Goal: Transaction & Acquisition: Purchase product/service

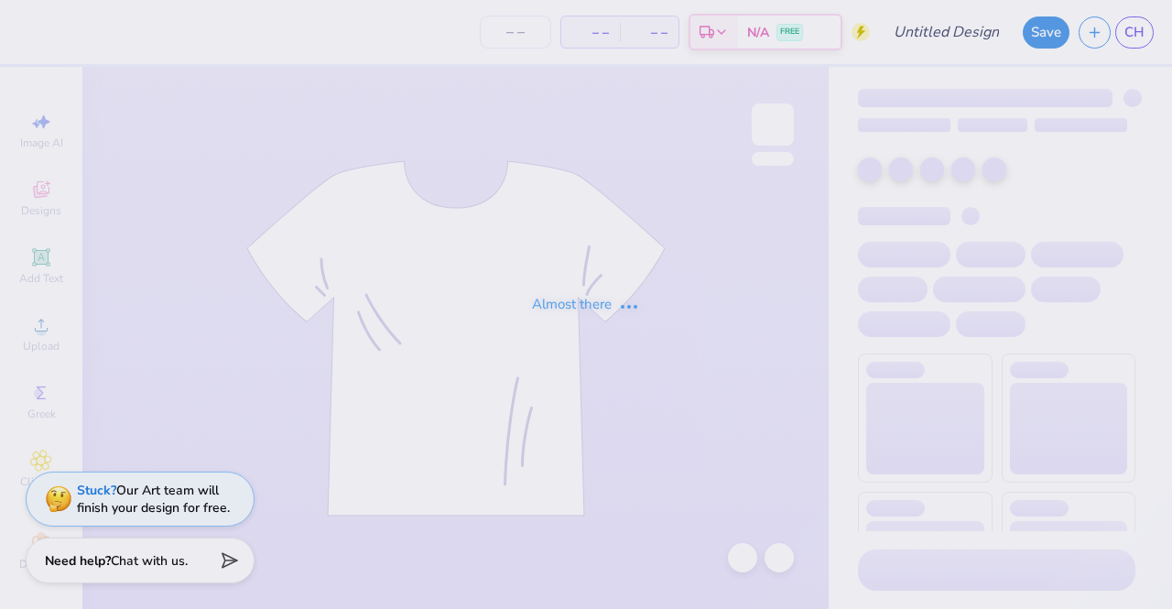
type input "AXO Senior Sweatshirts"
type input "30"
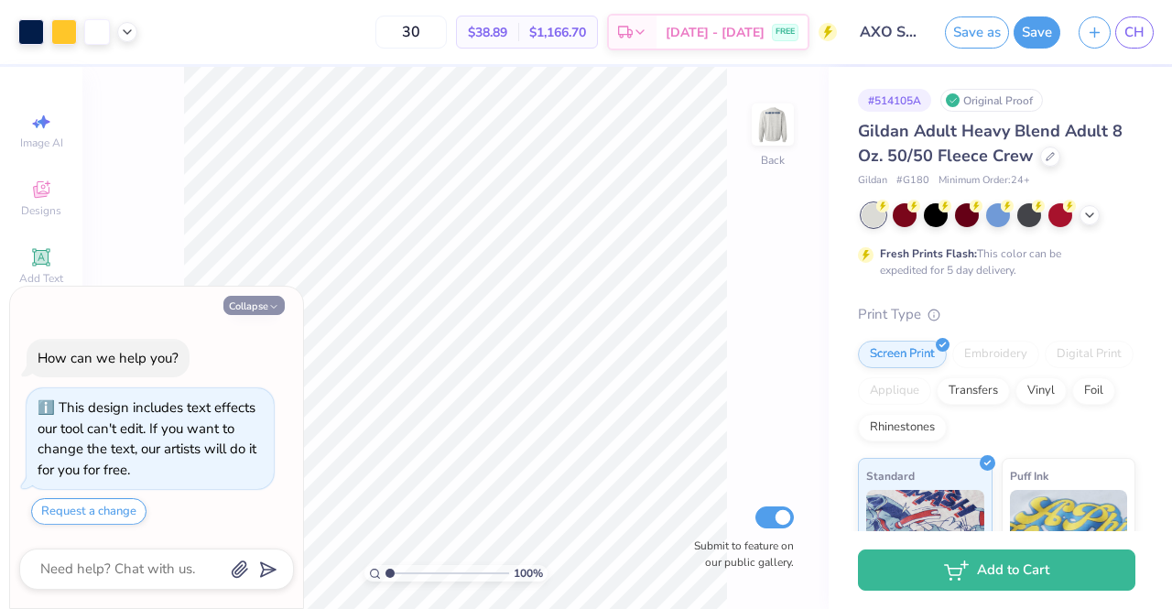
click at [266, 299] on button "Collapse" at bounding box center [253, 305] width 61 height 19
type textarea "x"
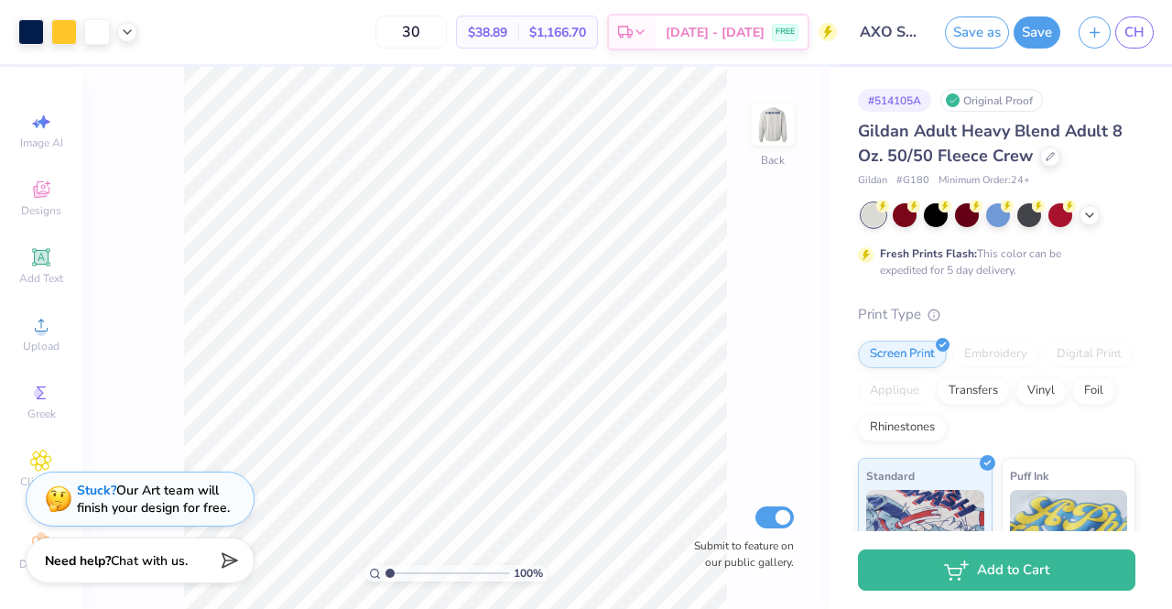
type input "1.00254577673927"
type textarea "x"
type input "1.02835262780202"
type textarea "x"
type input "1.03307470781987"
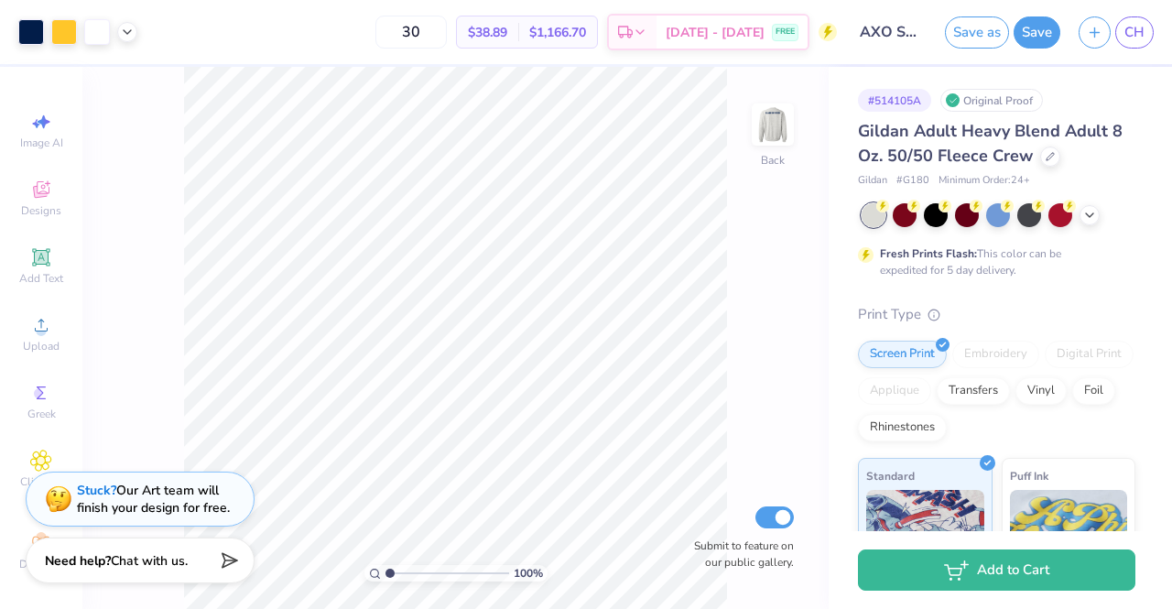
type textarea "x"
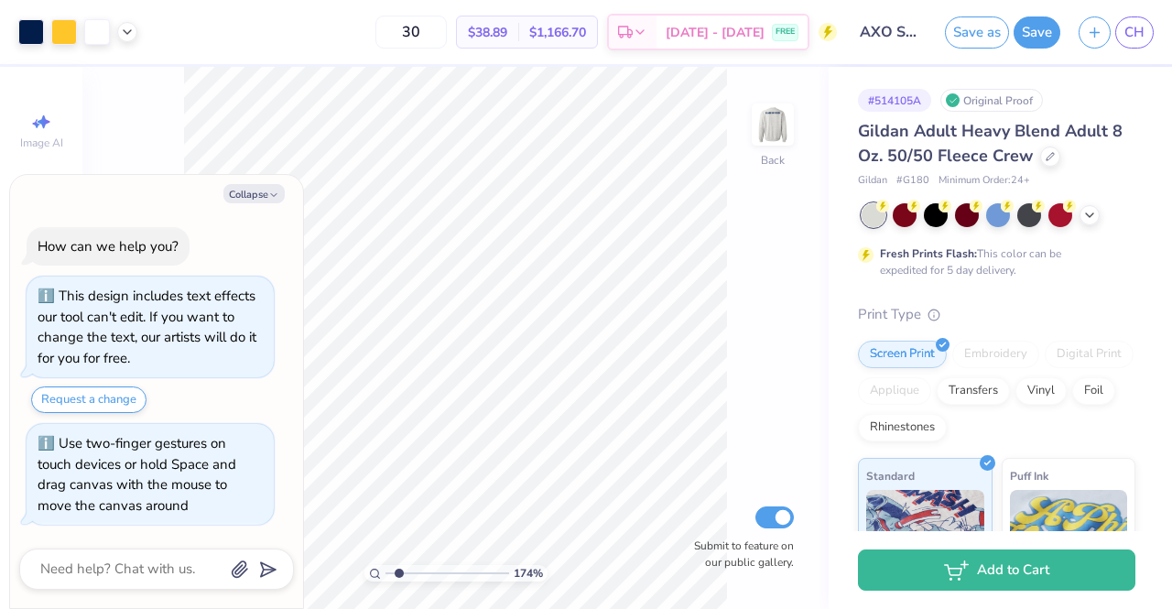
type input "1.73864825927519"
click at [507, 32] on span "$38.89" at bounding box center [487, 32] width 39 height 19
click at [776, 136] on img at bounding box center [772, 124] width 73 height 73
type textarea "x"
type input "1.73864825927519"
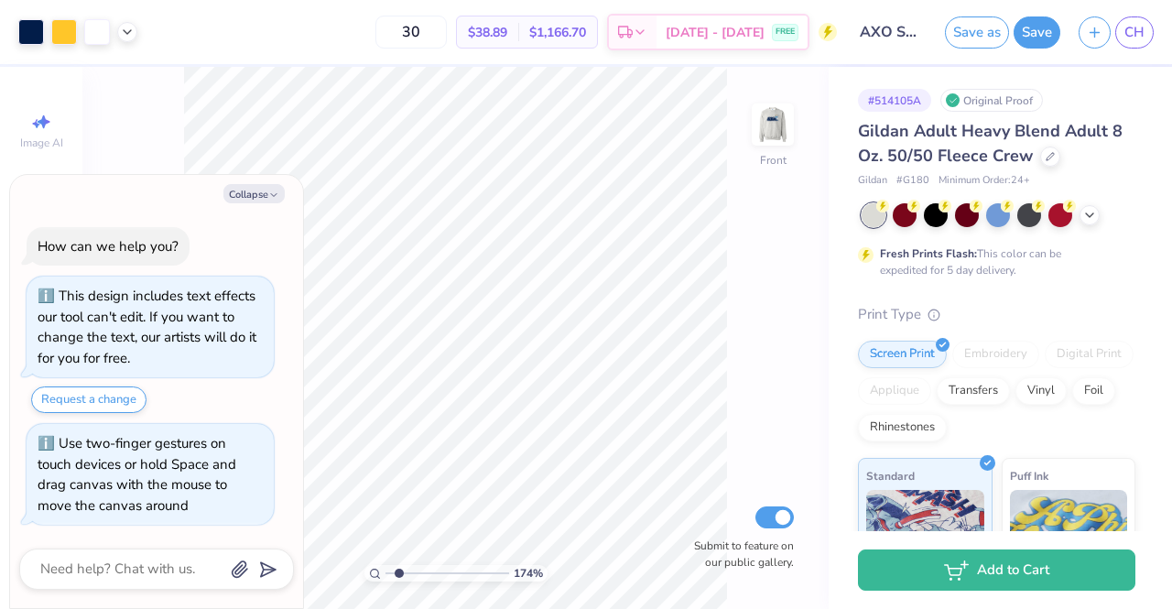
type textarea "x"
type input "1.73864825927519"
type textarea "x"
type input "1.26386604378396"
type textarea "x"
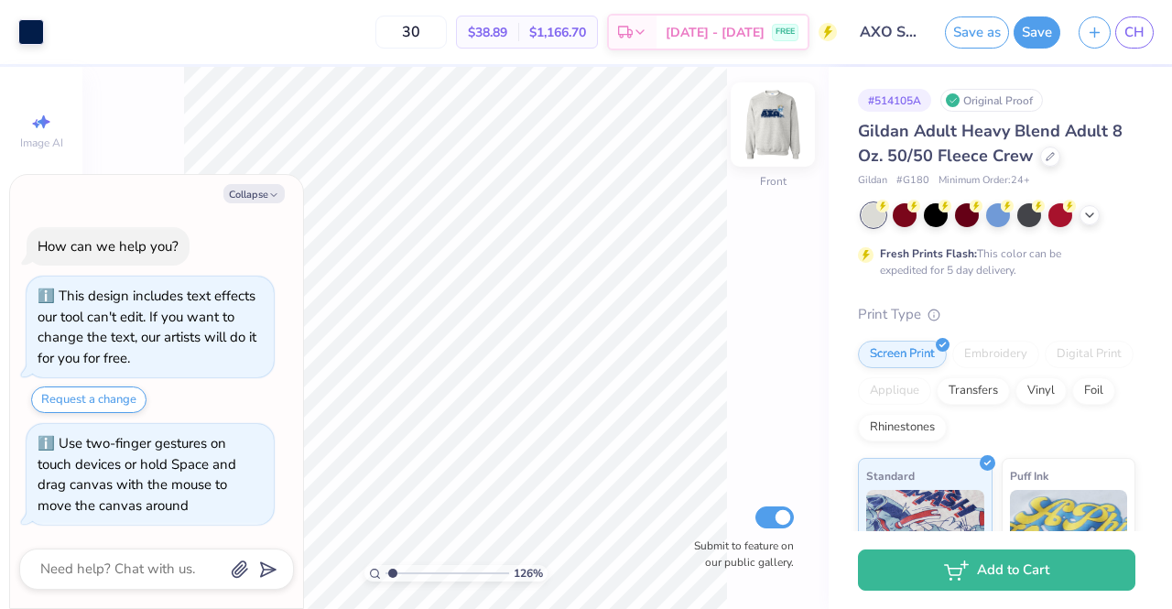
type input "1.26386604378396"
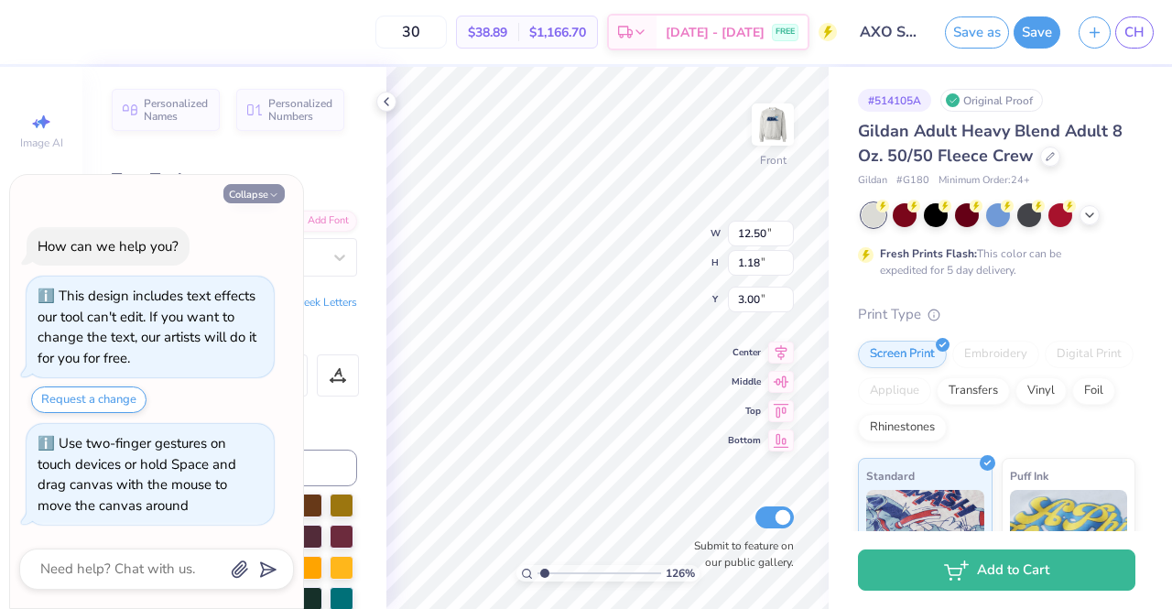
click at [252, 195] on button "Collapse" at bounding box center [253, 193] width 61 height 19
type textarea "x"
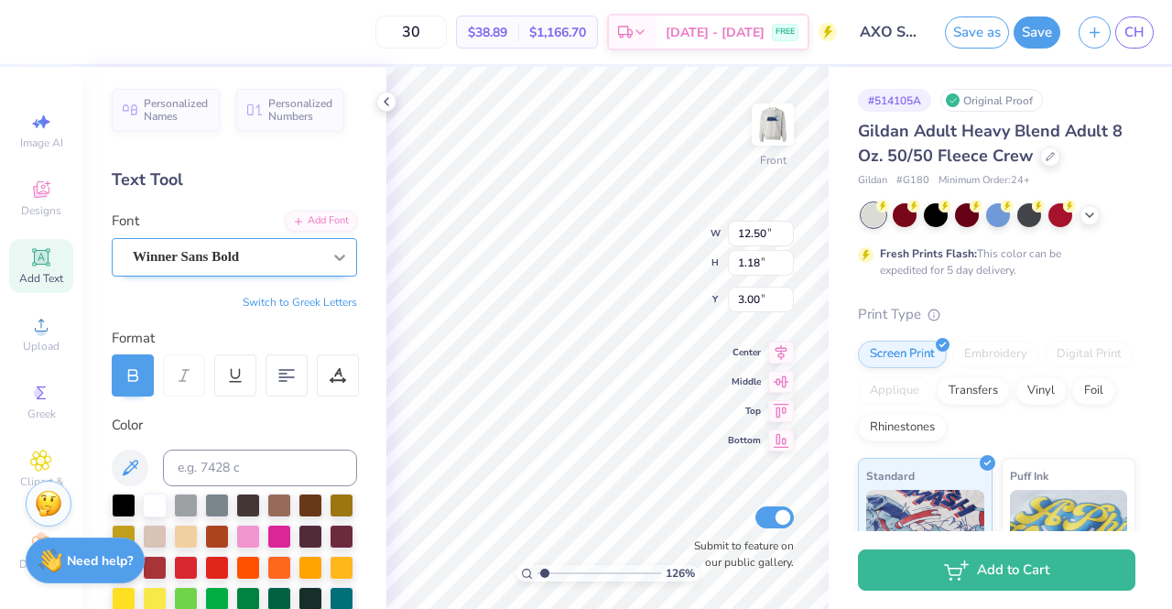
click at [334, 248] on icon at bounding box center [340, 257] width 18 height 18
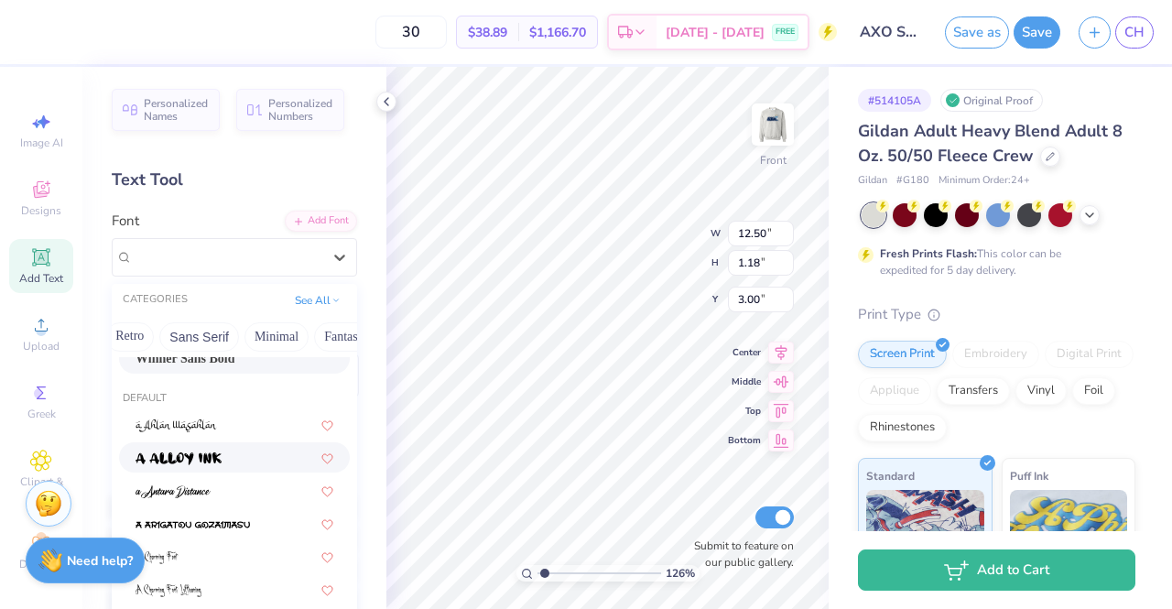
scroll to position [0, 396]
click at [141, 337] on button "Retro" at bounding box center [127, 336] width 49 height 29
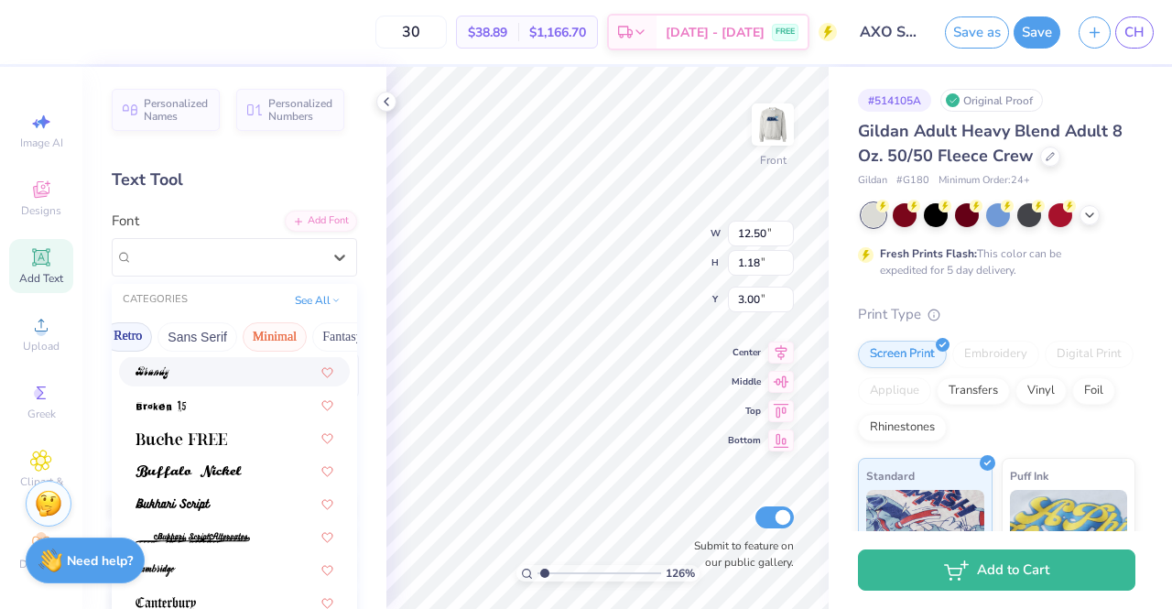
scroll to position [0, 550]
click at [292, 332] on button "Others" at bounding box center [319, 336] width 54 height 29
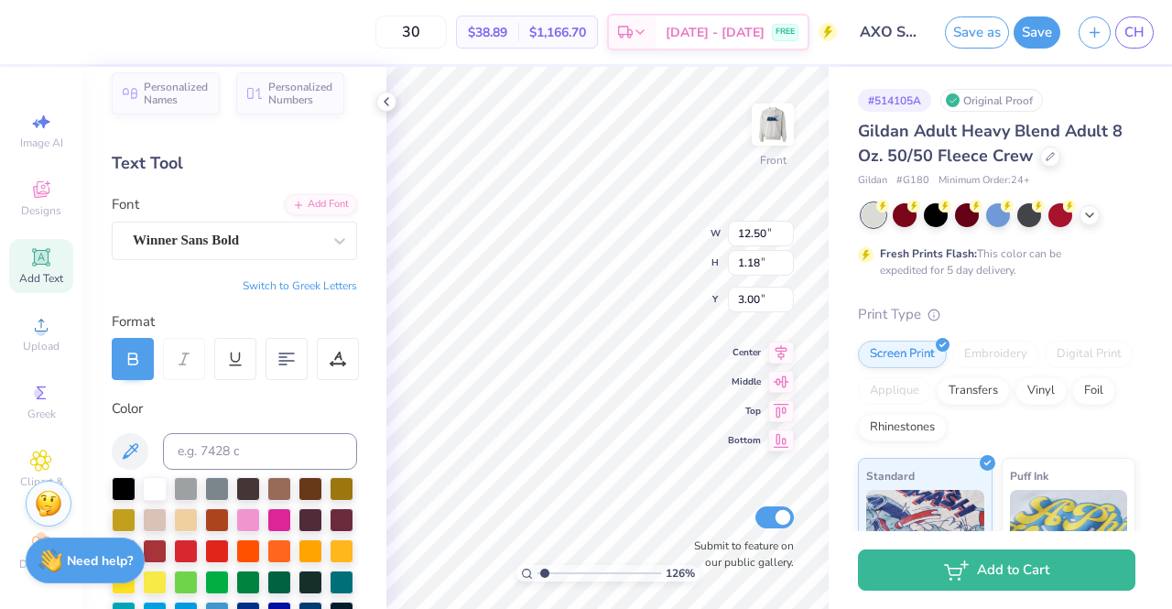
scroll to position [15, 2]
click at [332, 278] on button "Switch to Greek Letters" at bounding box center [300, 285] width 114 height 15
click at [331, 280] on button "Switch to Normal Letters" at bounding box center [295, 285] width 123 height 15
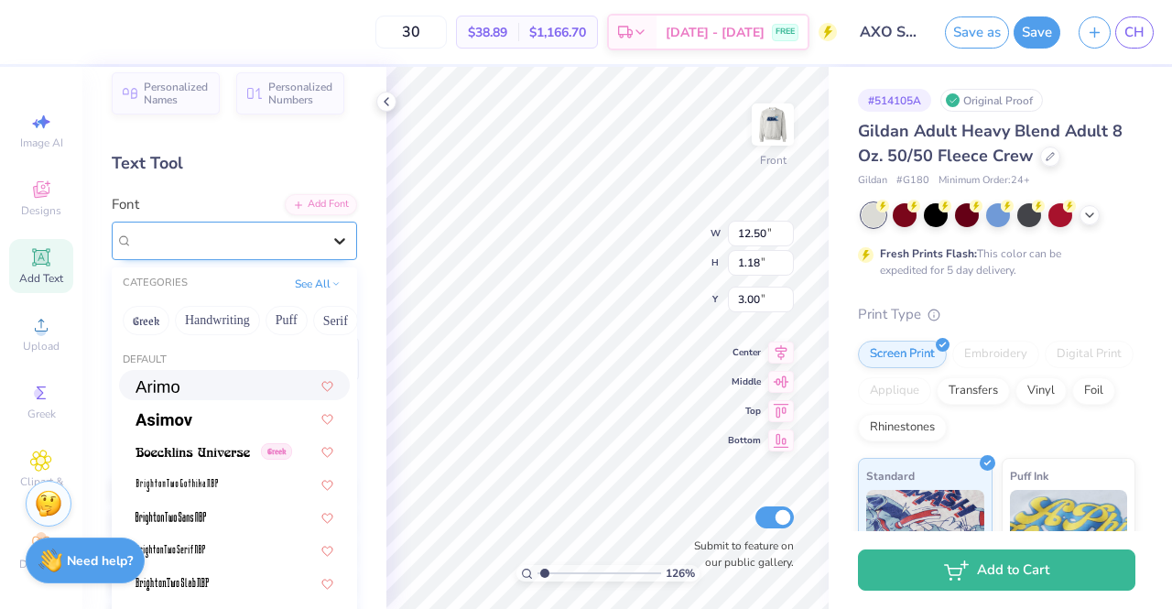
click at [333, 232] on icon at bounding box center [340, 241] width 18 height 18
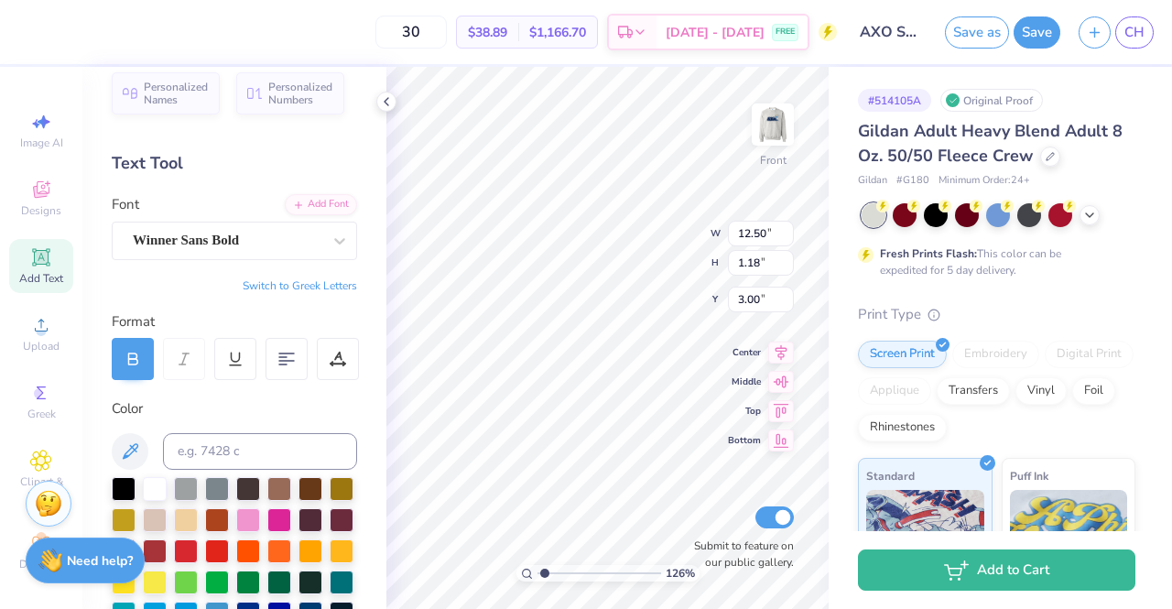
type input "1.26386604378396"
type input "5.60"
type input "1.26386604378396"
type input "3.00"
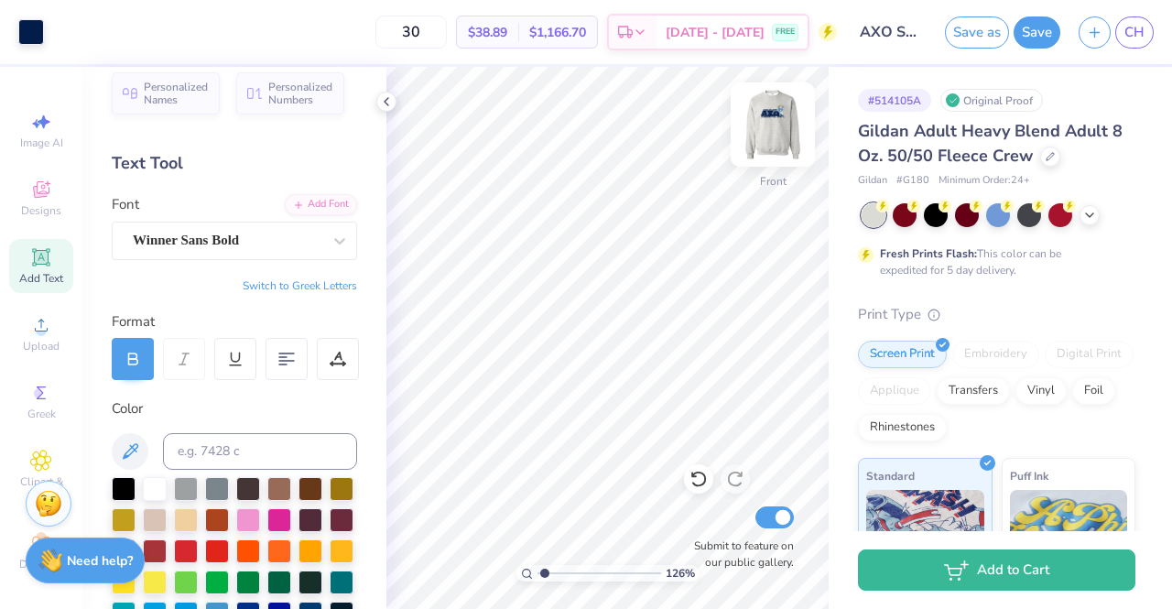
click at [771, 129] on img at bounding box center [772, 124] width 73 height 73
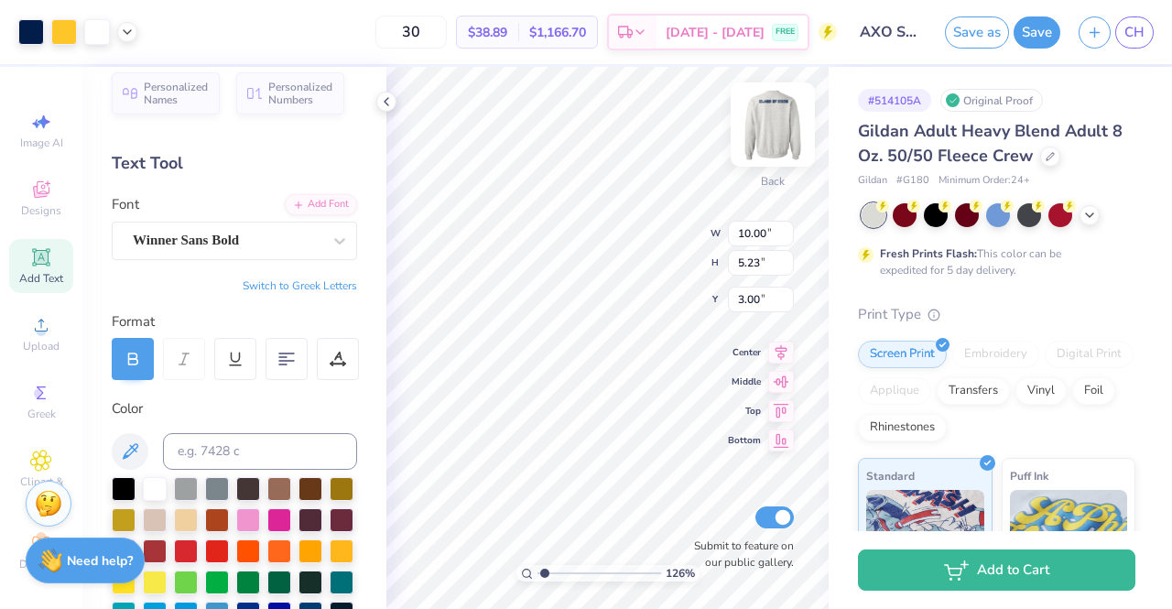
type input "1.26386604378396"
type input "11.41"
type input "5.97"
type input "1.26386604378396"
type input "11.59"
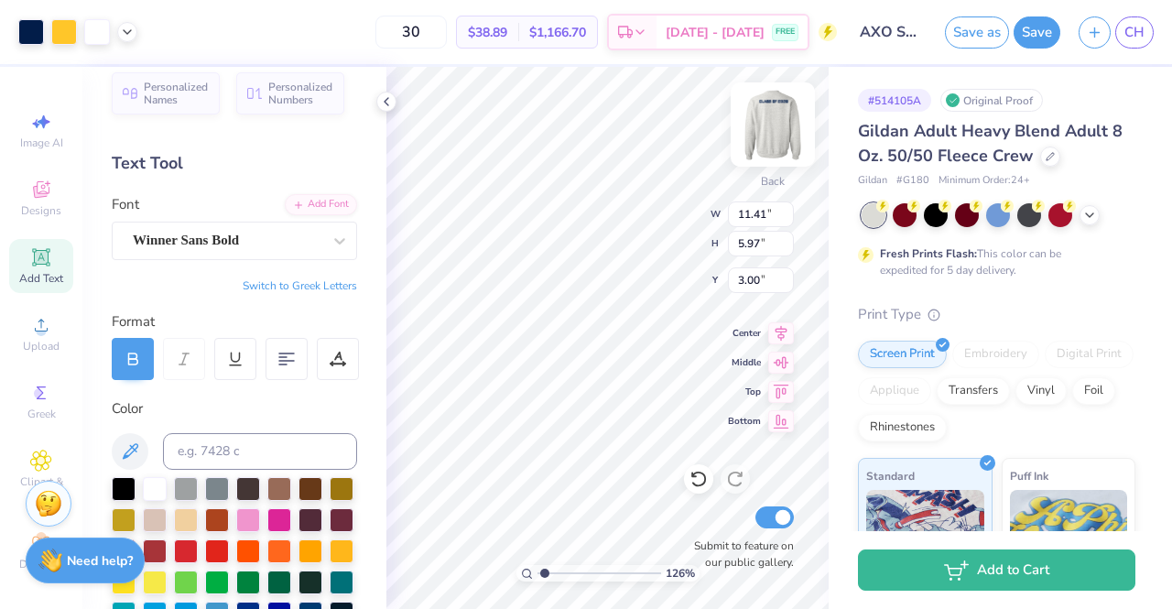
type input "6.07"
type input "2.91"
type input "1.26386604378396"
type input "5.88"
type input "0.43"
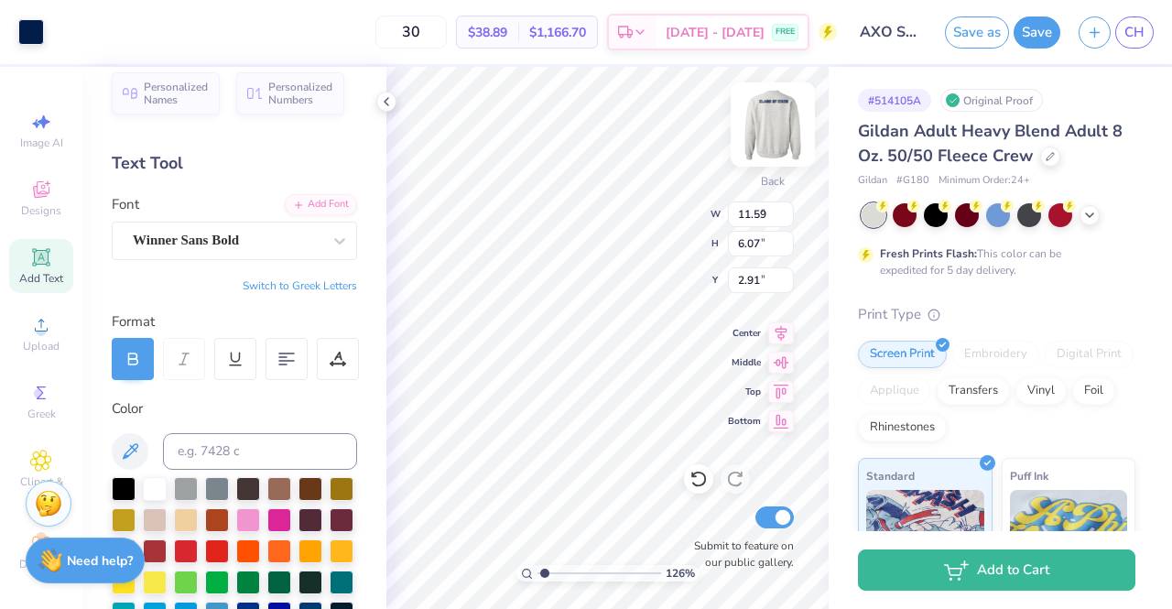
type input "4.79"
type input "1.26386604378396"
type input "7.24"
type input "0.53"
type input "4.69"
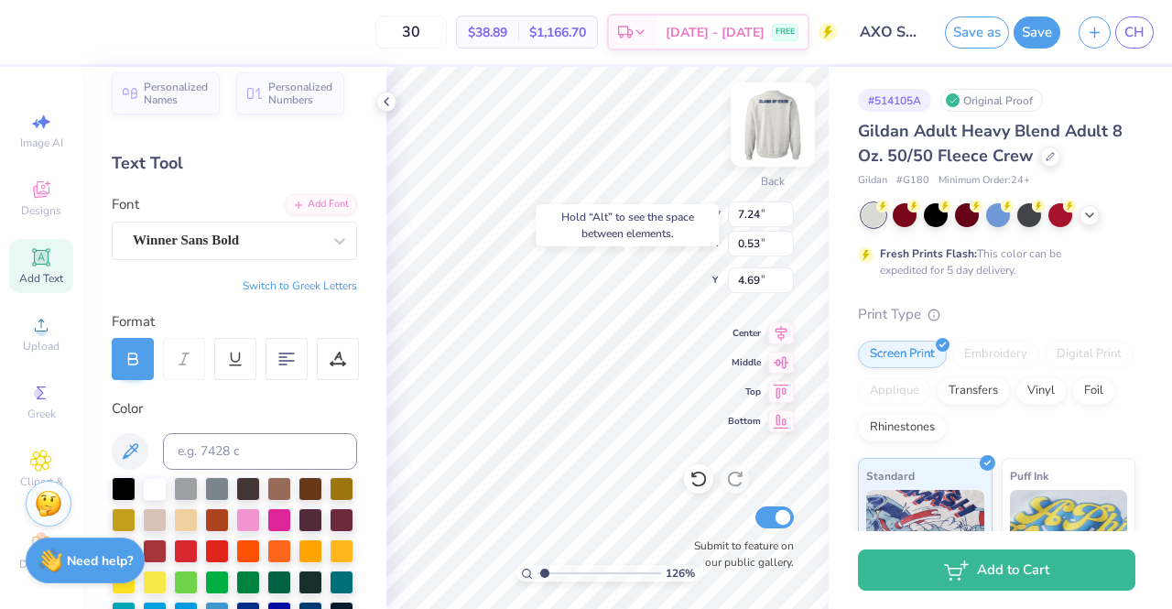
type input "1.26386604378396"
type input "4.78"
type input "1.26386604378396"
type input "11.59"
type input "6.07"
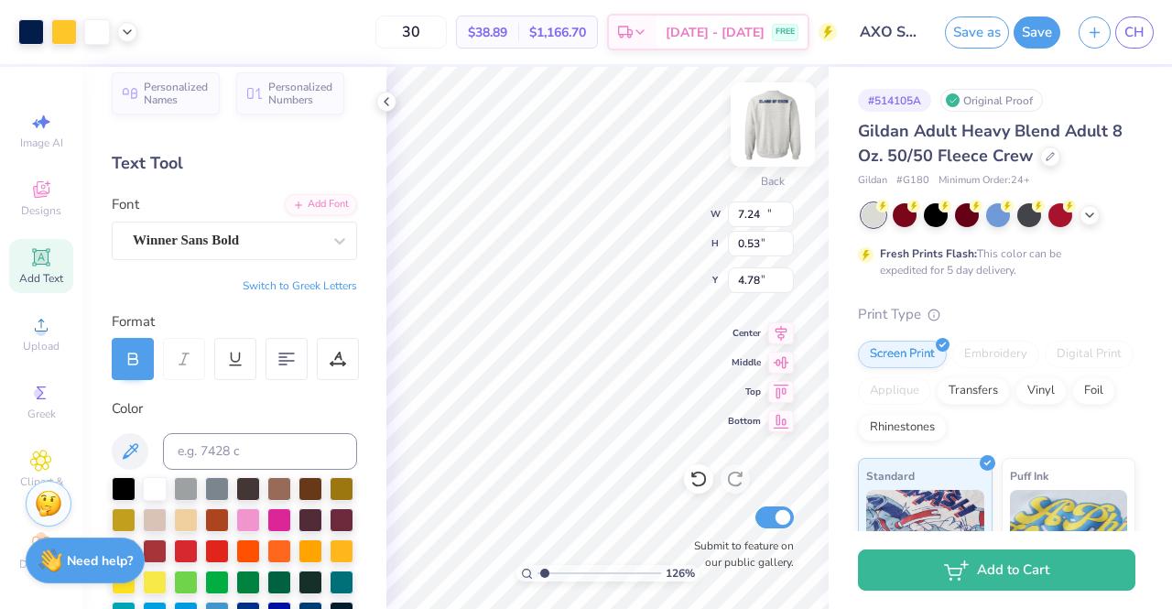
type input "2.91"
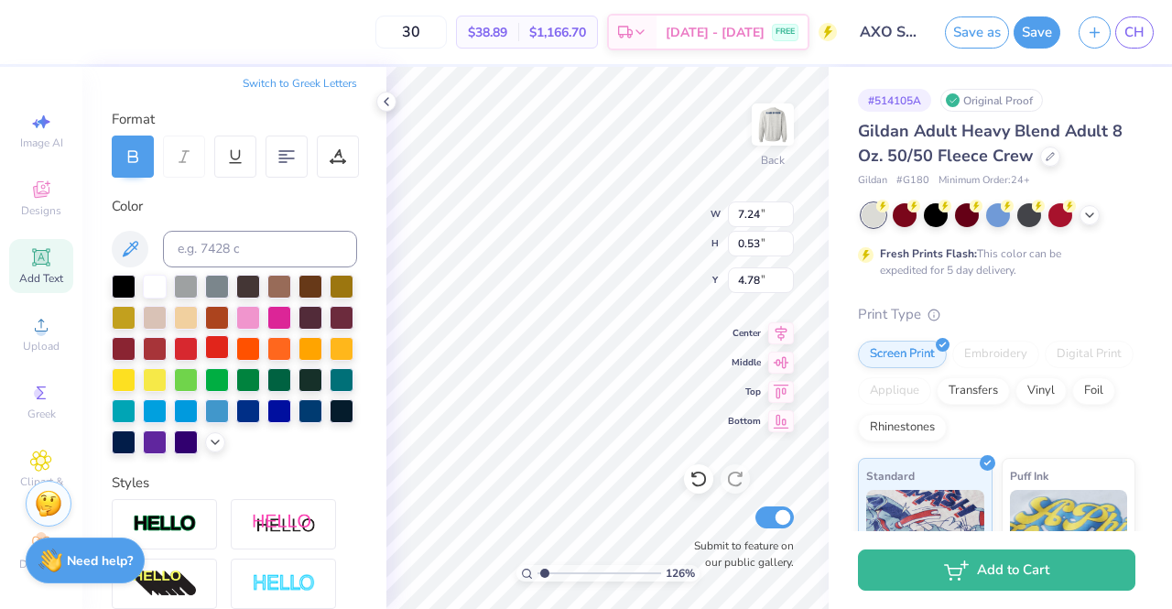
scroll to position [229, 0]
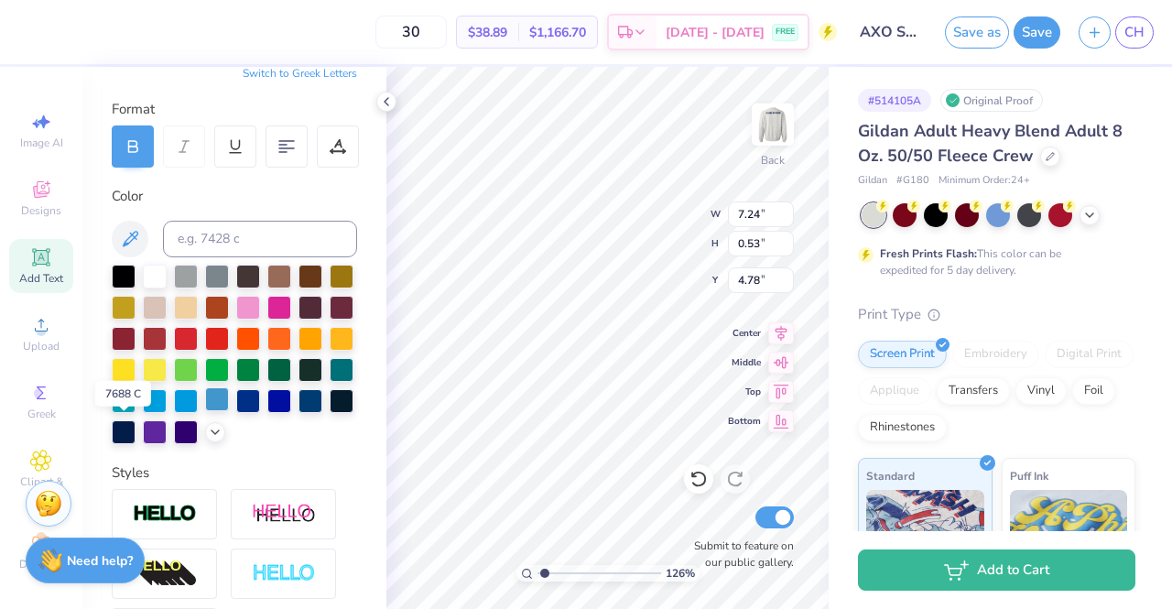
click at [205, 411] on div at bounding box center [217, 399] width 24 height 24
type input "1.26386604378396"
type input "12.33"
type input "6.45"
type input "1.08560419757592"
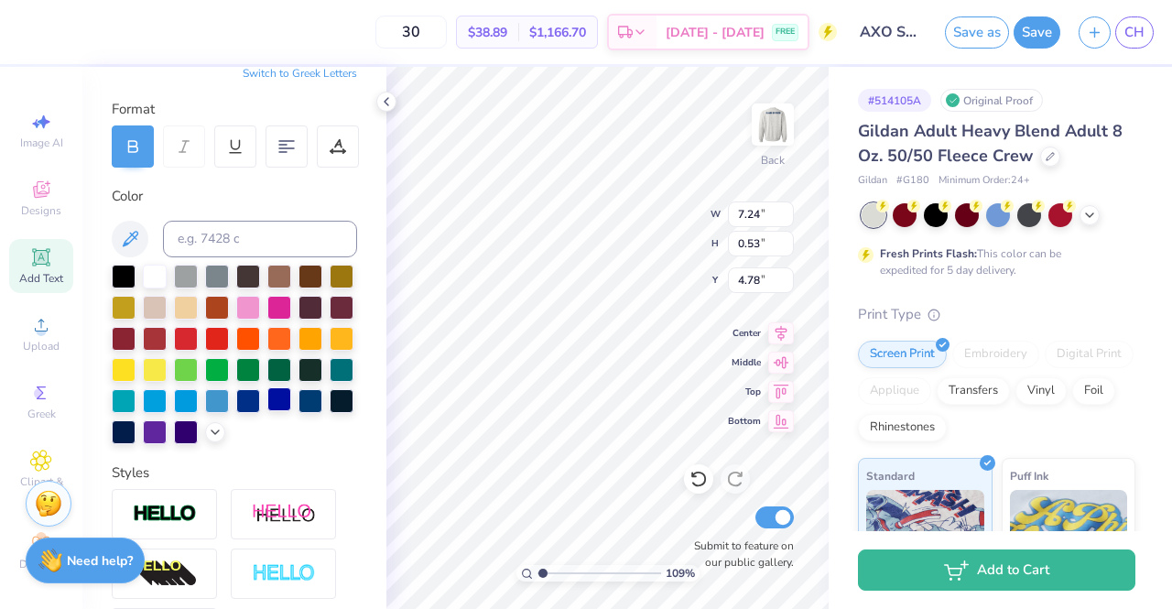
type input "4.81"
type input "1.08560419757592"
type input "3.00"
click at [9, 426] on div "Image AI Designs Add Text Upload Greek Clipart & logos Decorate" at bounding box center [41, 340] width 64 height 475
type input "1.08560419757592"
